Goal: Information Seeking & Learning: Learn about a topic

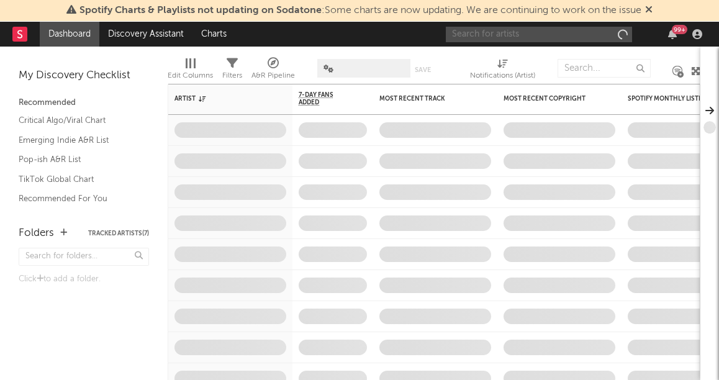
click at [465, 37] on input "text" at bounding box center [539, 35] width 186 height 16
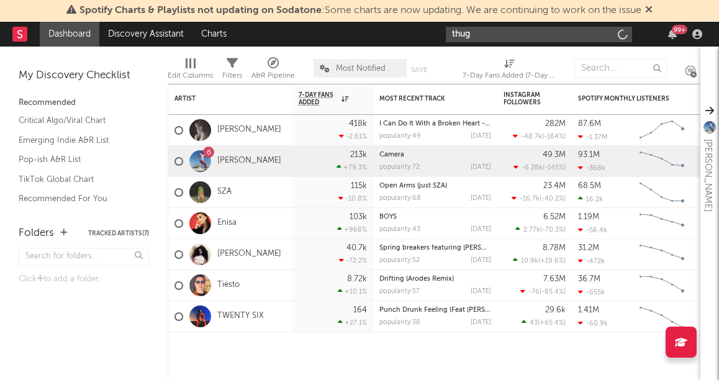
click at [478, 37] on input "thug" at bounding box center [539, 35] width 186 height 16
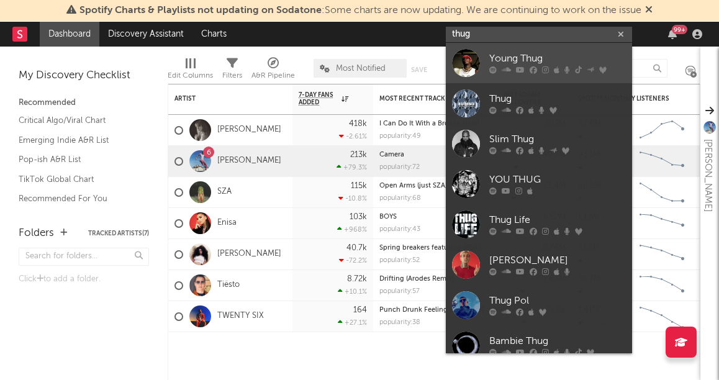
type input "thug"
click at [485, 67] on link "Young Thug" at bounding box center [539, 63] width 186 height 40
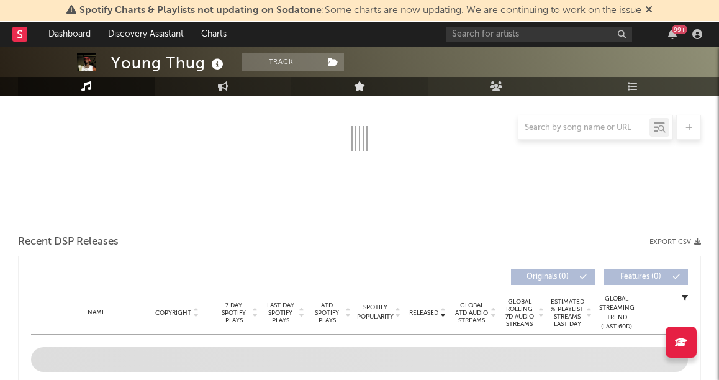
scroll to position [462, 0]
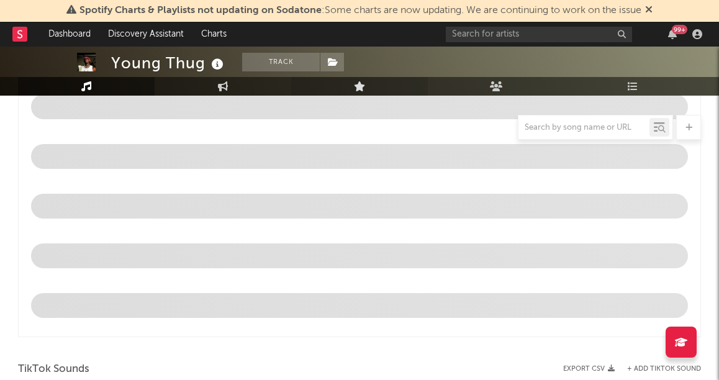
select select "6m"
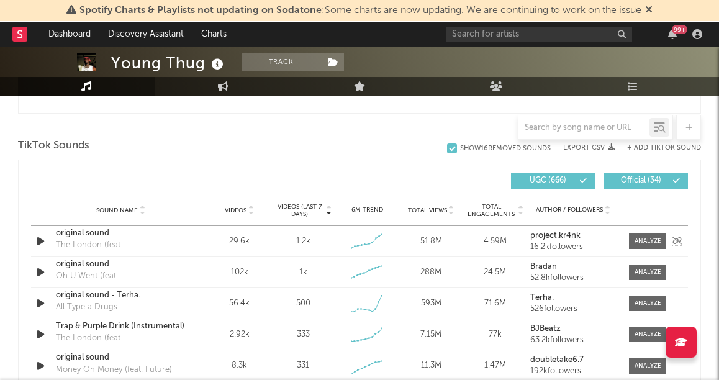
scroll to position [786, 0]
